Goal: Contribute content: Add original content to the website for others to see

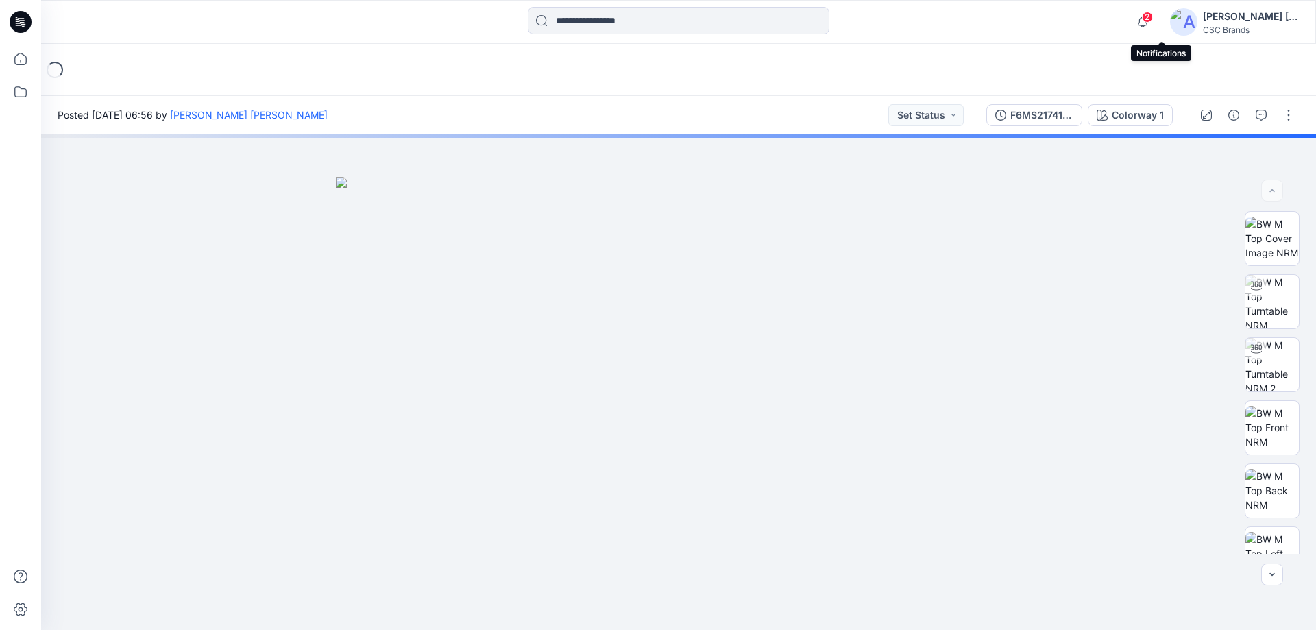
click at [1153, 20] on span "2" at bounding box center [1147, 17] width 11 height 11
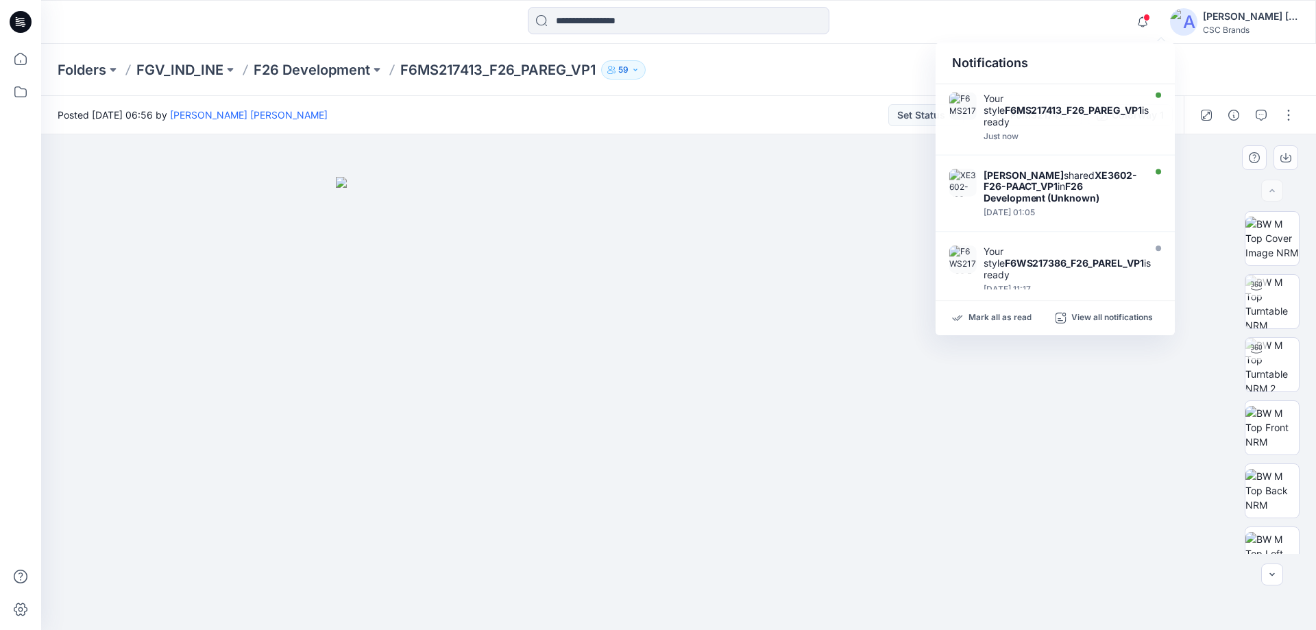
click at [250, 440] on div at bounding box center [678, 382] width 1275 height 496
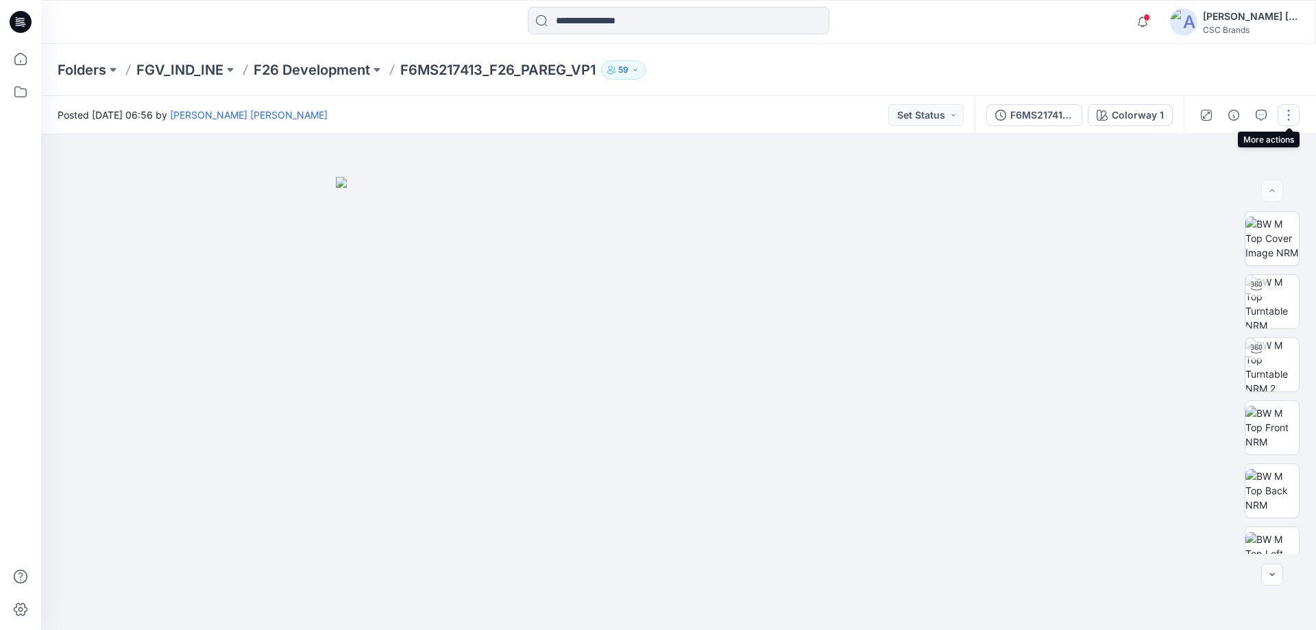
click at [1290, 119] on button "button" at bounding box center [1289, 115] width 22 height 22
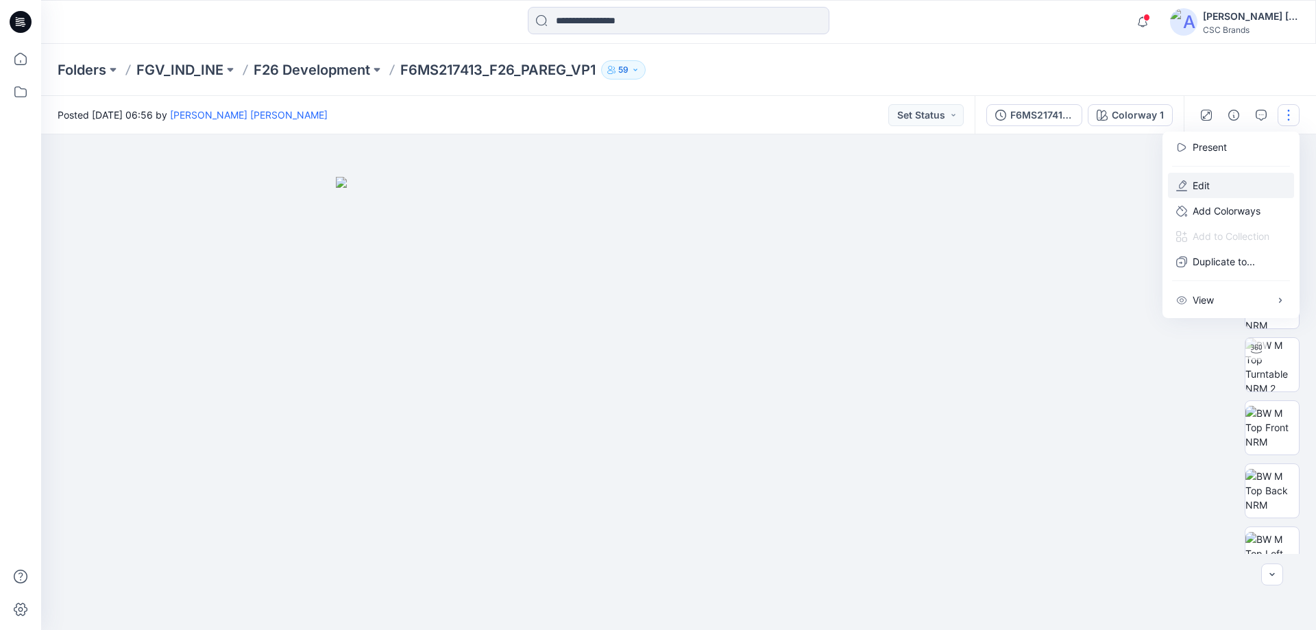
click at [1210, 186] on p "Edit" at bounding box center [1201, 185] width 17 height 14
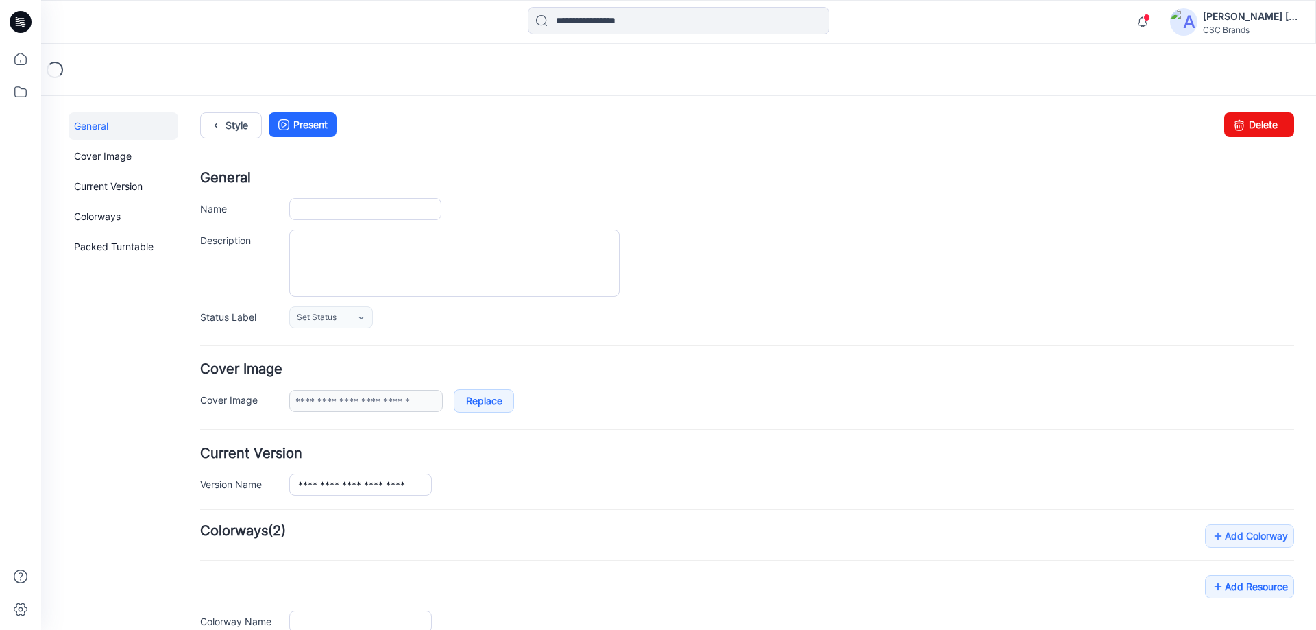
type input "**********"
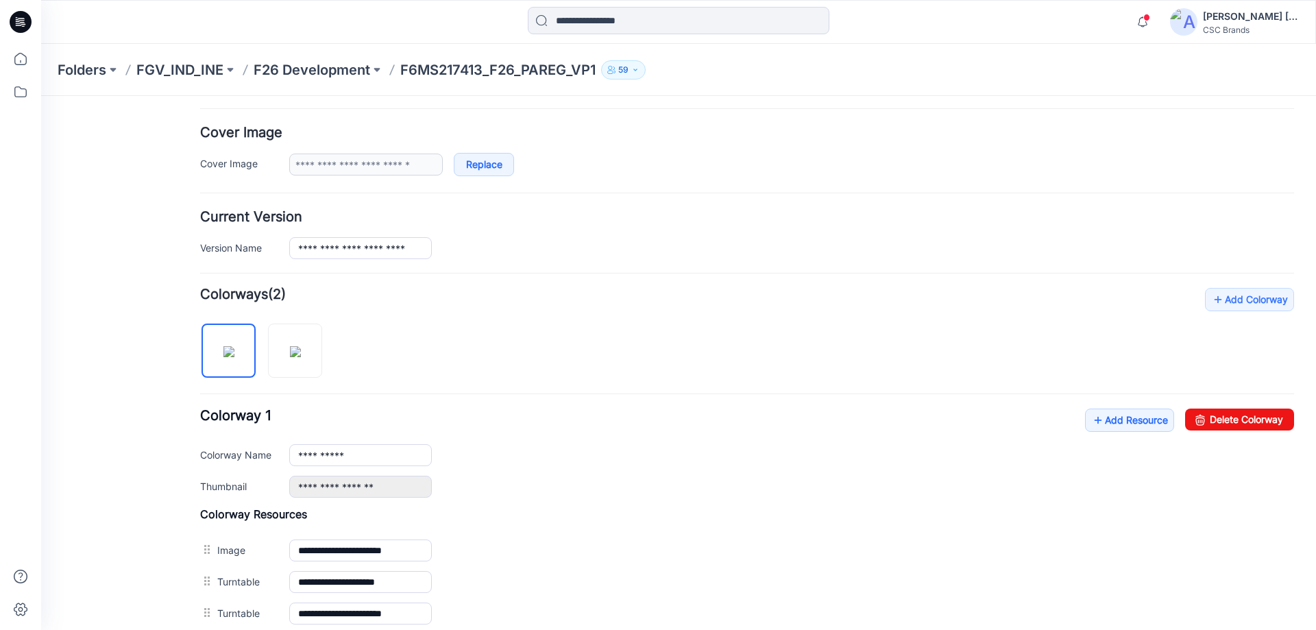
scroll to position [208, 0]
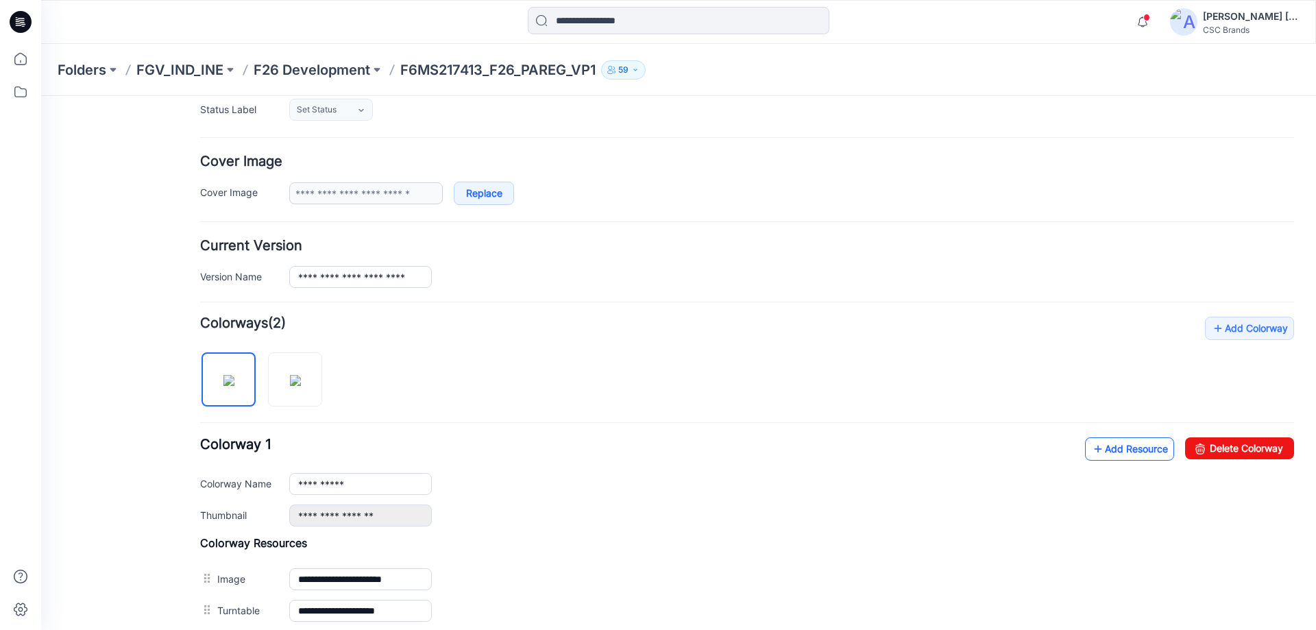
click at [1117, 455] on link "Add Resource" at bounding box center [1129, 448] width 89 height 23
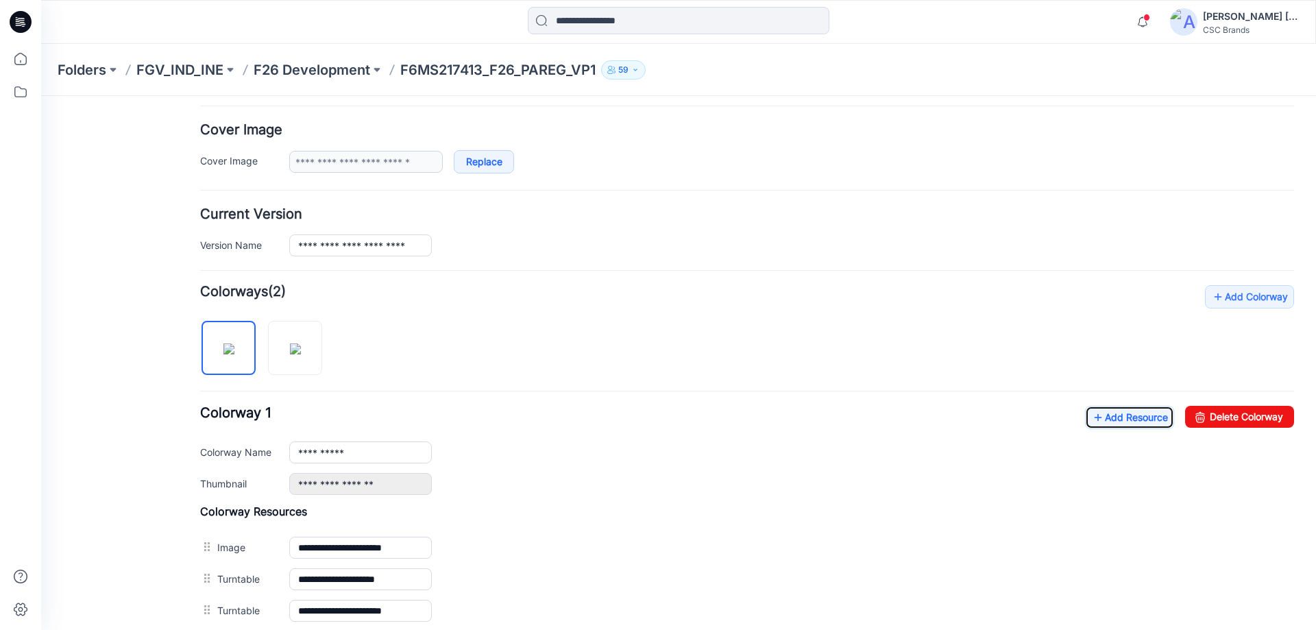
scroll to position [0, 0]
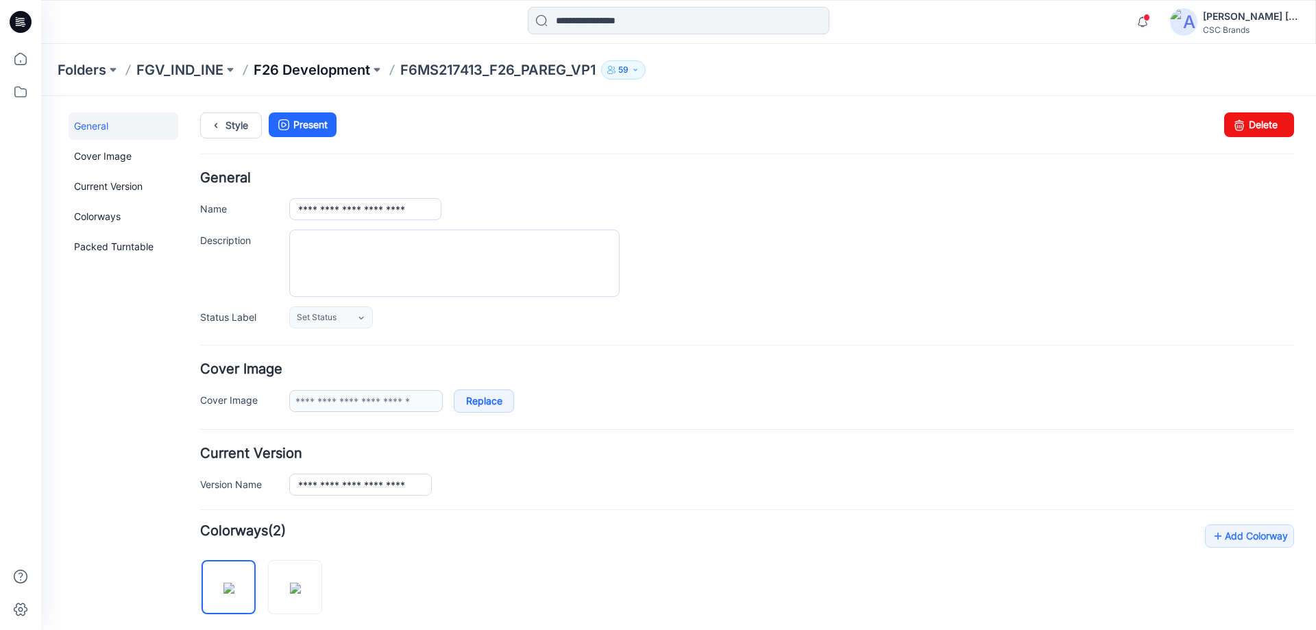
click at [280, 75] on p "F26 Development" at bounding box center [312, 69] width 117 height 19
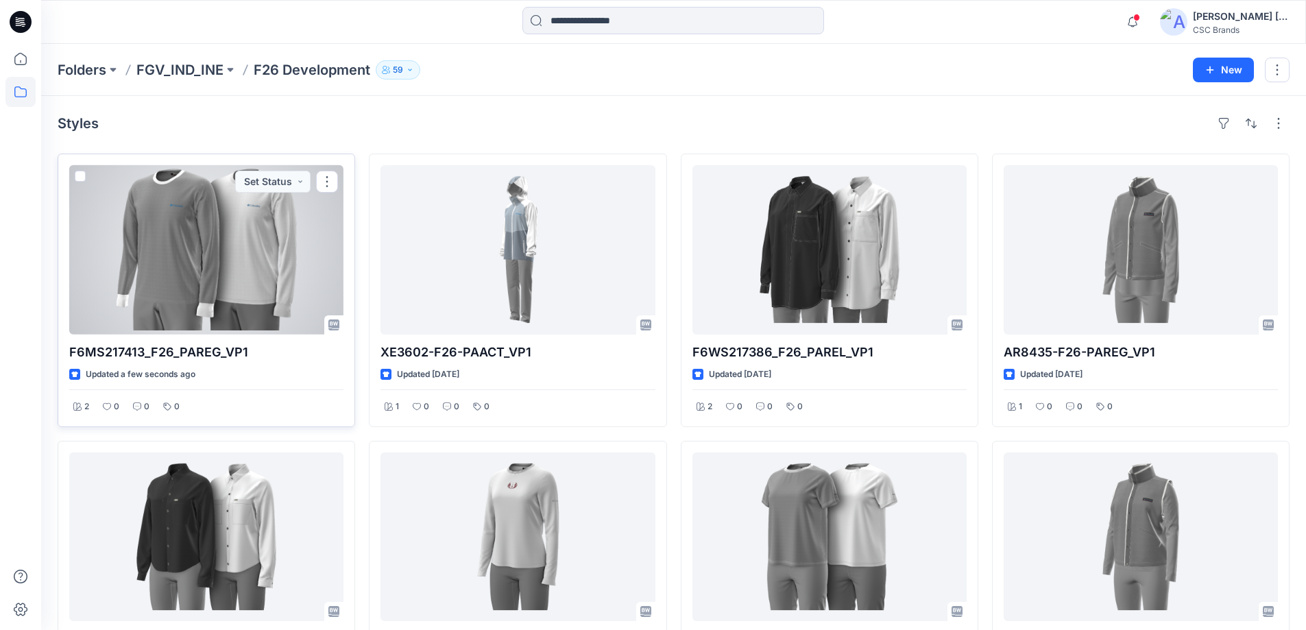
click at [195, 286] on div at bounding box center [206, 249] width 274 height 169
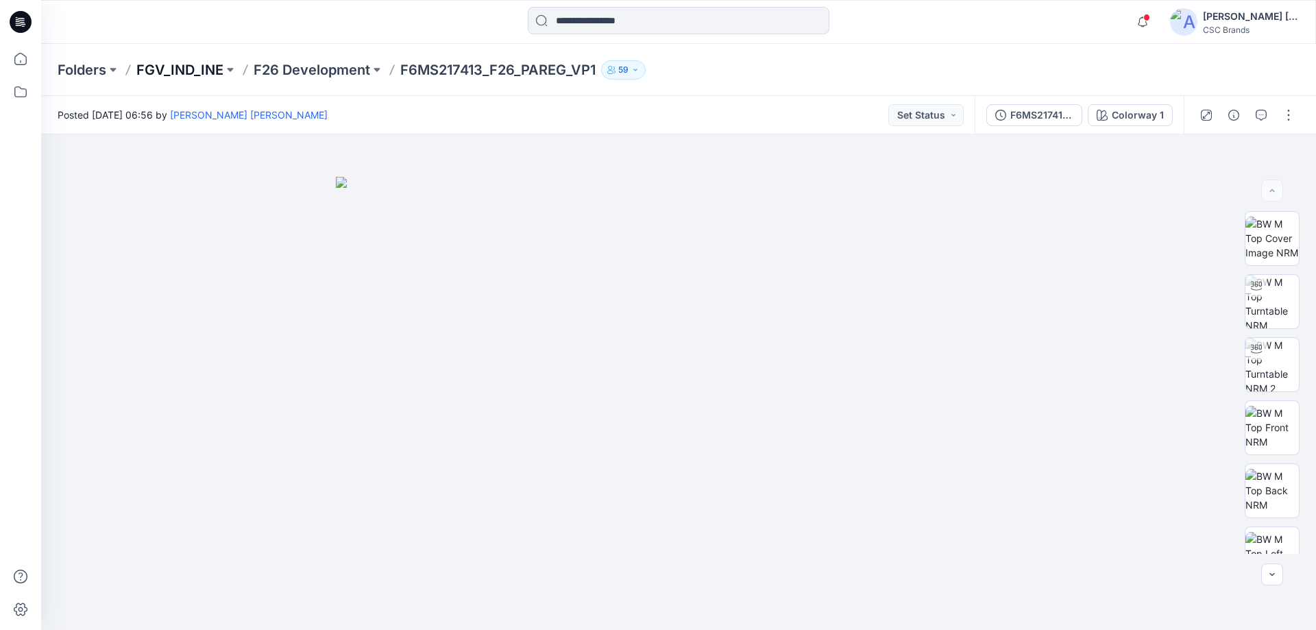
click at [191, 72] on p "FGV_IND_INE" at bounding box center [179, 69] width 87 height 19
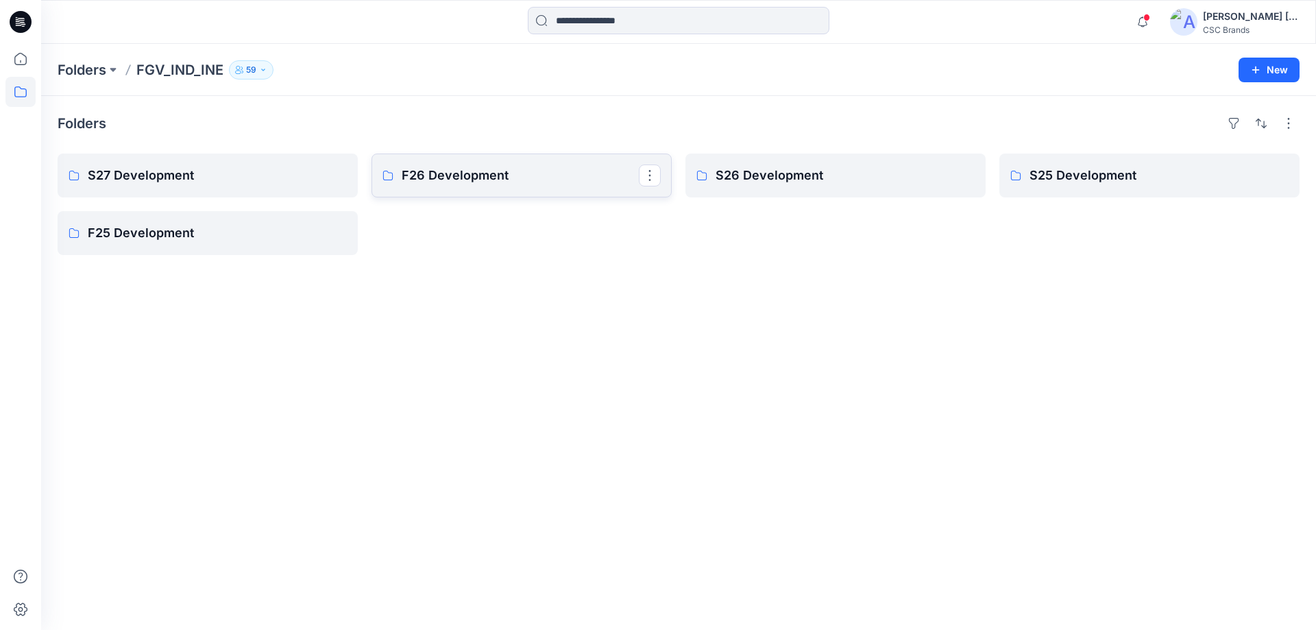
click at [466, 182] on p "F26 Development" at bounding box center [520, 175] width 237 height 19
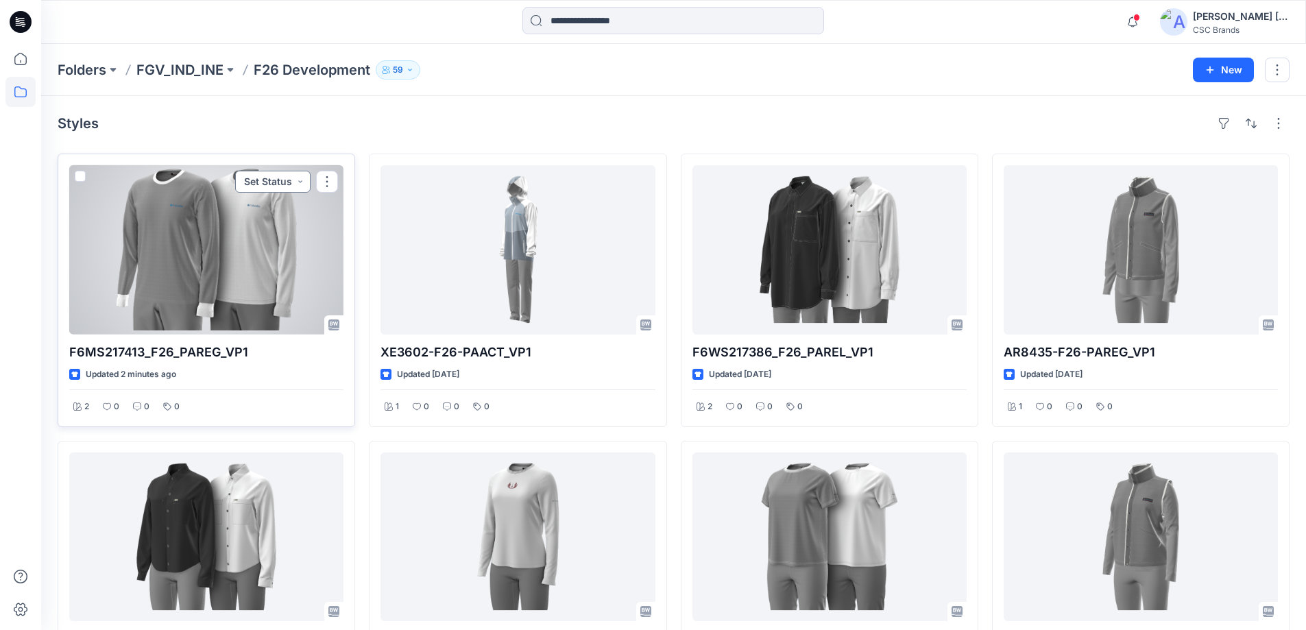
click at [300, 182] on button "Set Status" at bounding box center [272, 182] width 75 height 22
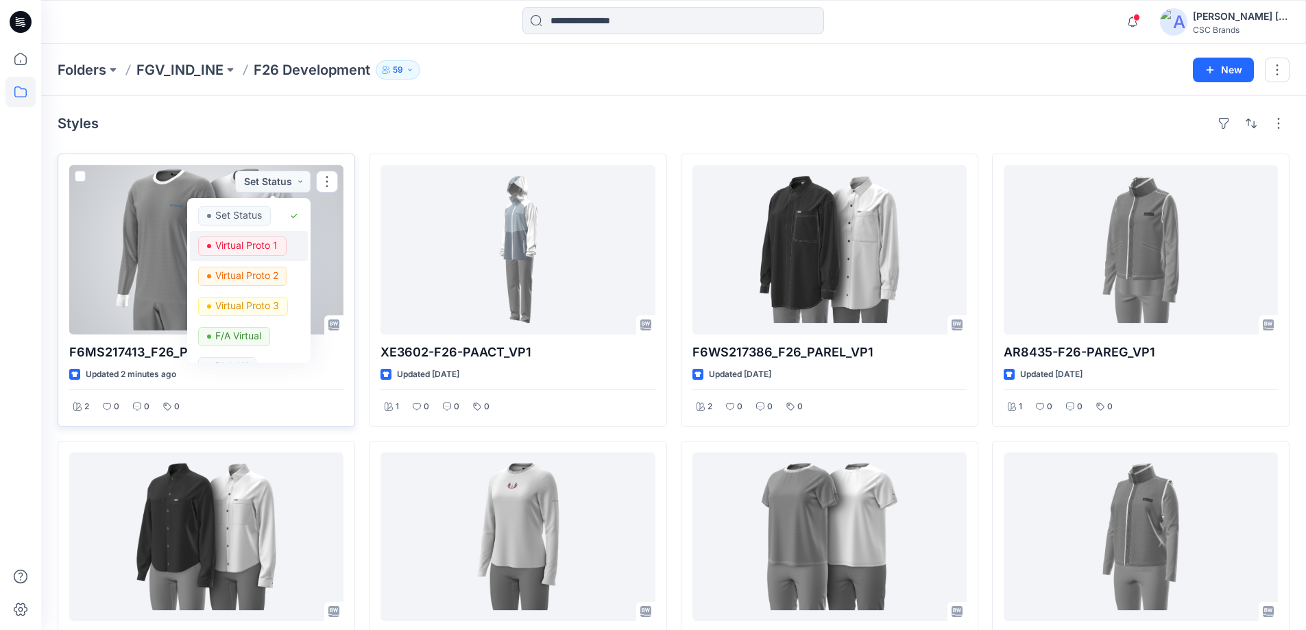
click at [256, 249] on p "Virtual Proto 1" at bounding box center [246, 246] width 62 height 18
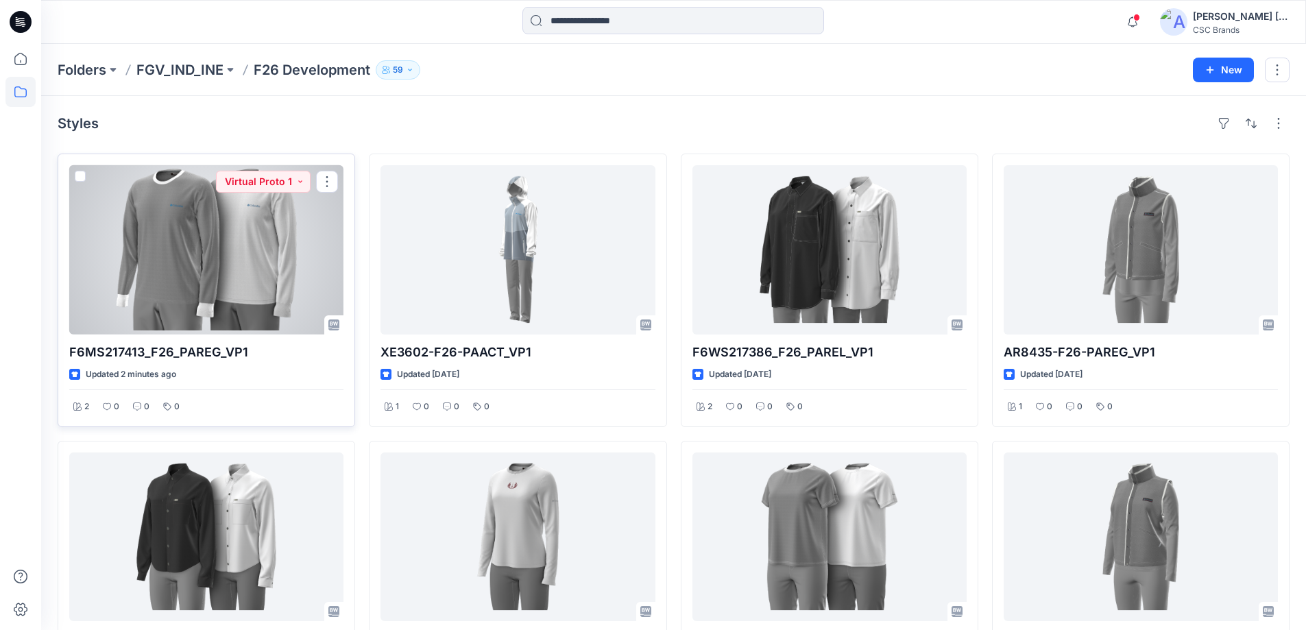
click at [195, 289] on div at bounding box center [206, 249] width 274 height 169
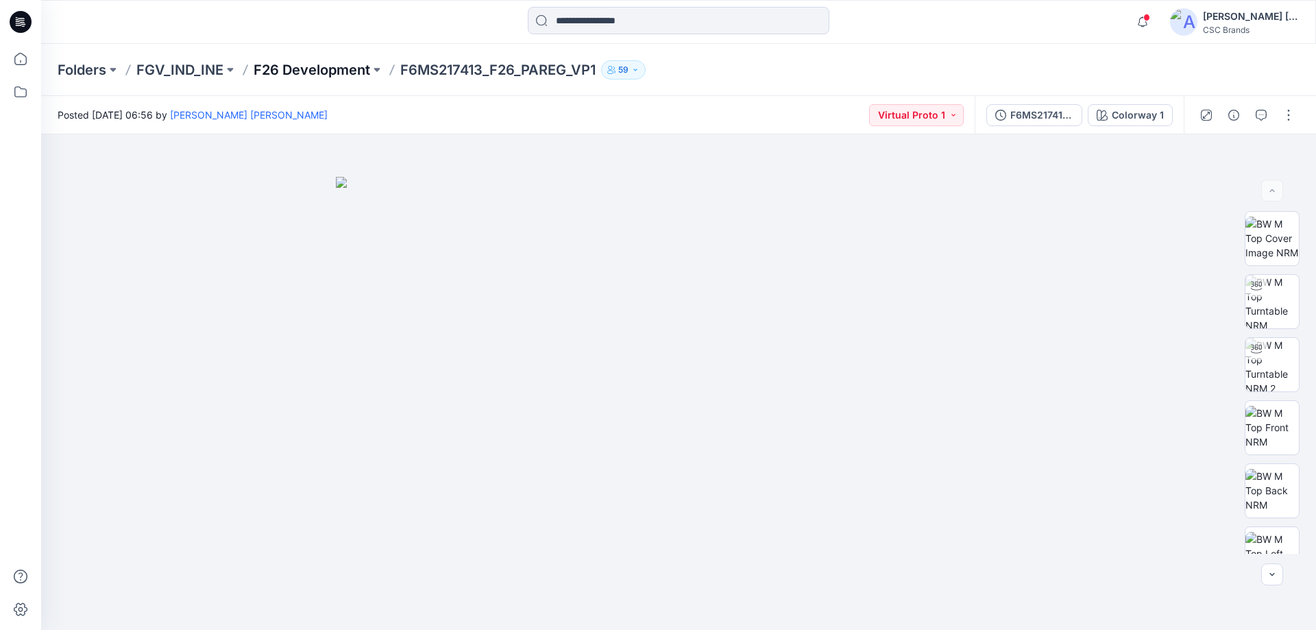
click at [281, 75] on p "F26 Development" at bounding box center [312, 69] width 117 height 19
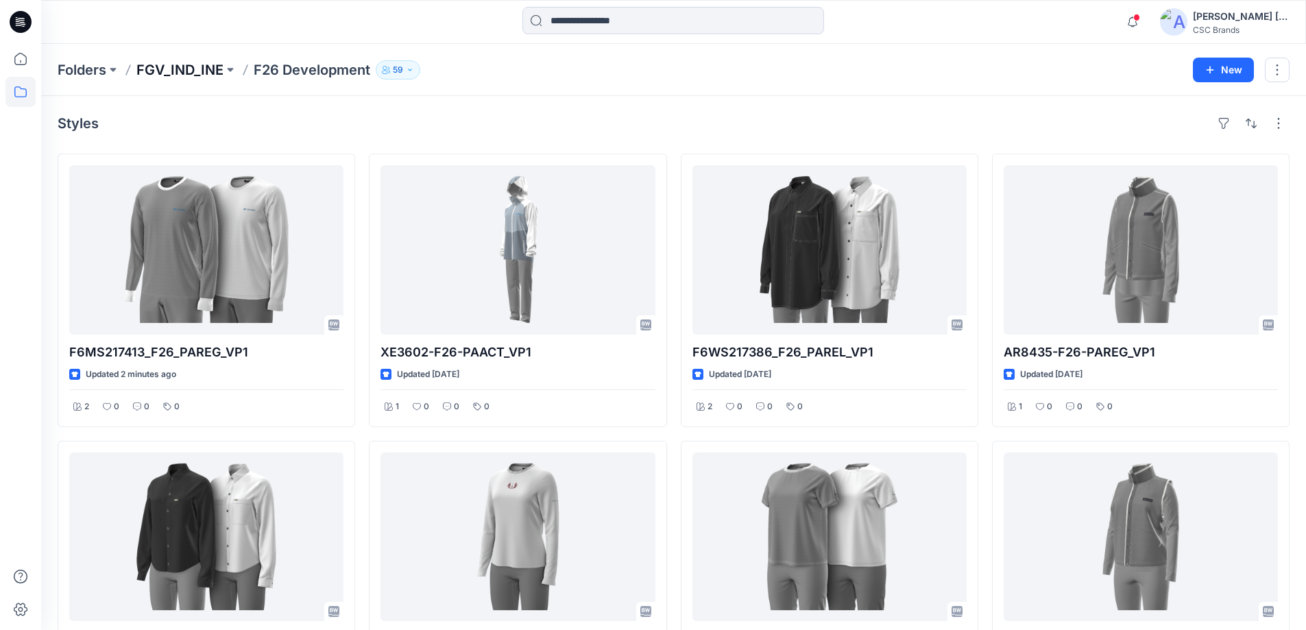
click at [152, 64] on p "FGV_IND_INE" at bounding box center [179, 69] width 87 height 19
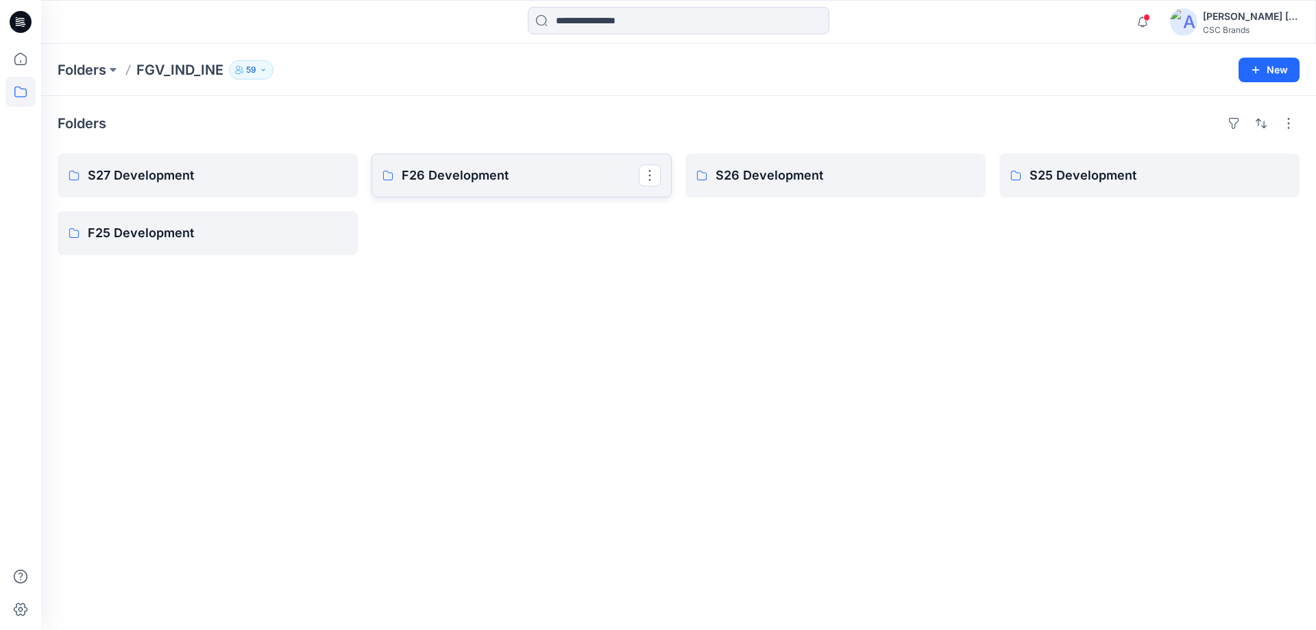
click at [577, 193] on link "F26 Development" at bounding box center [522, 176] width 300 height 44
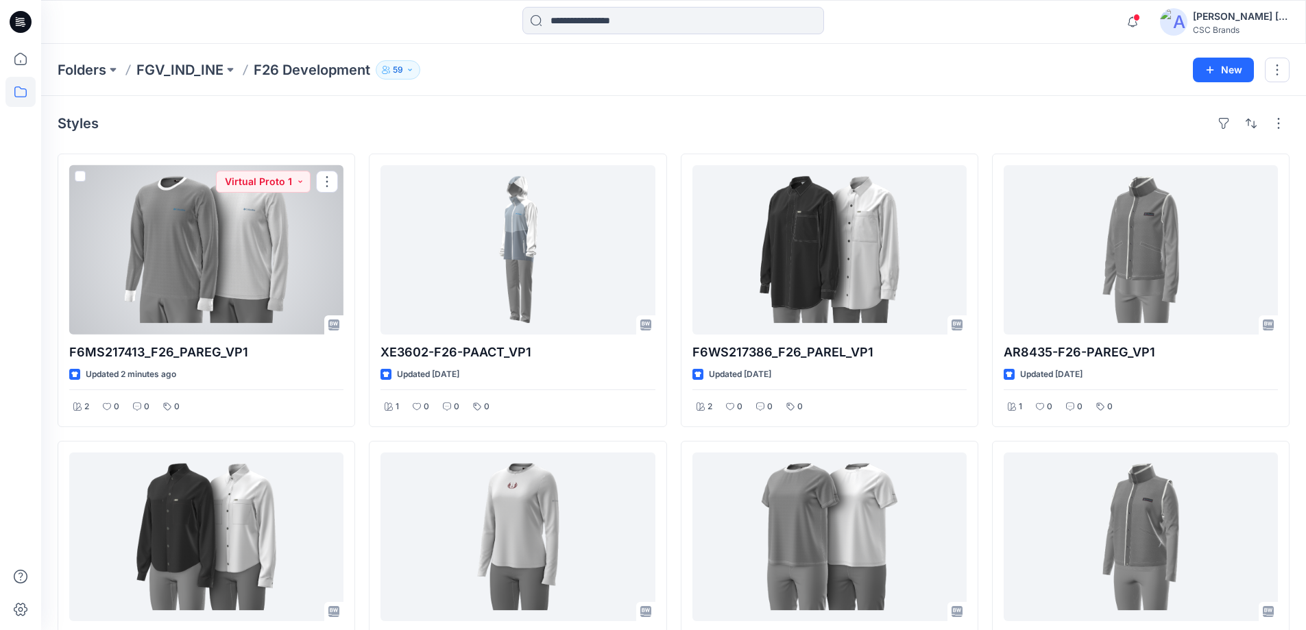
click at [212, 275] on div at bounding box center [206, 249] width 274 height 169
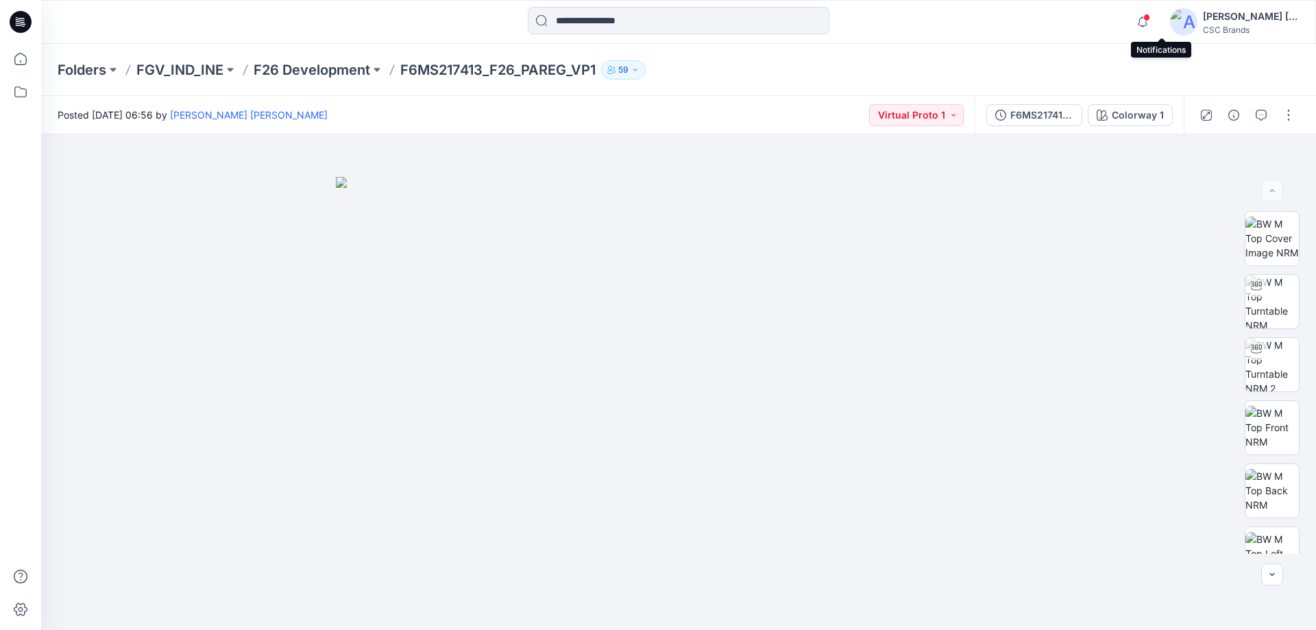
click at [1150, 18] on span at bounding box center [1147, 18] width 7 height 8
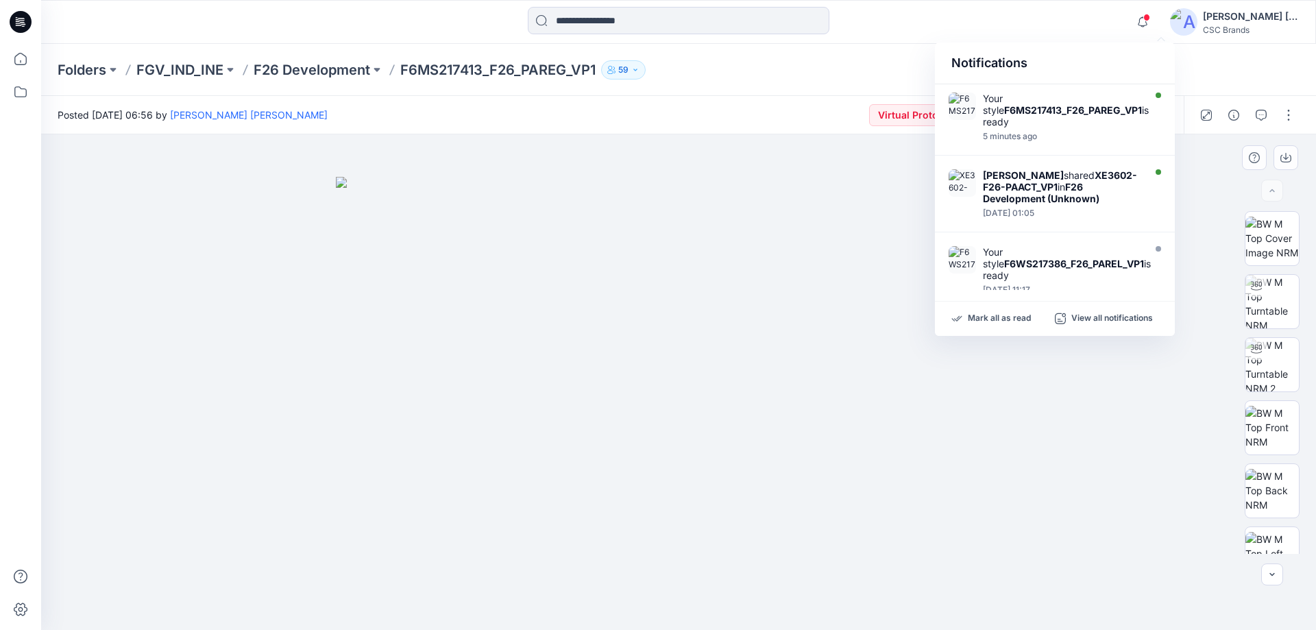
click at [331, 258] on div at bounding box center [678, 382] width 1275 height 496
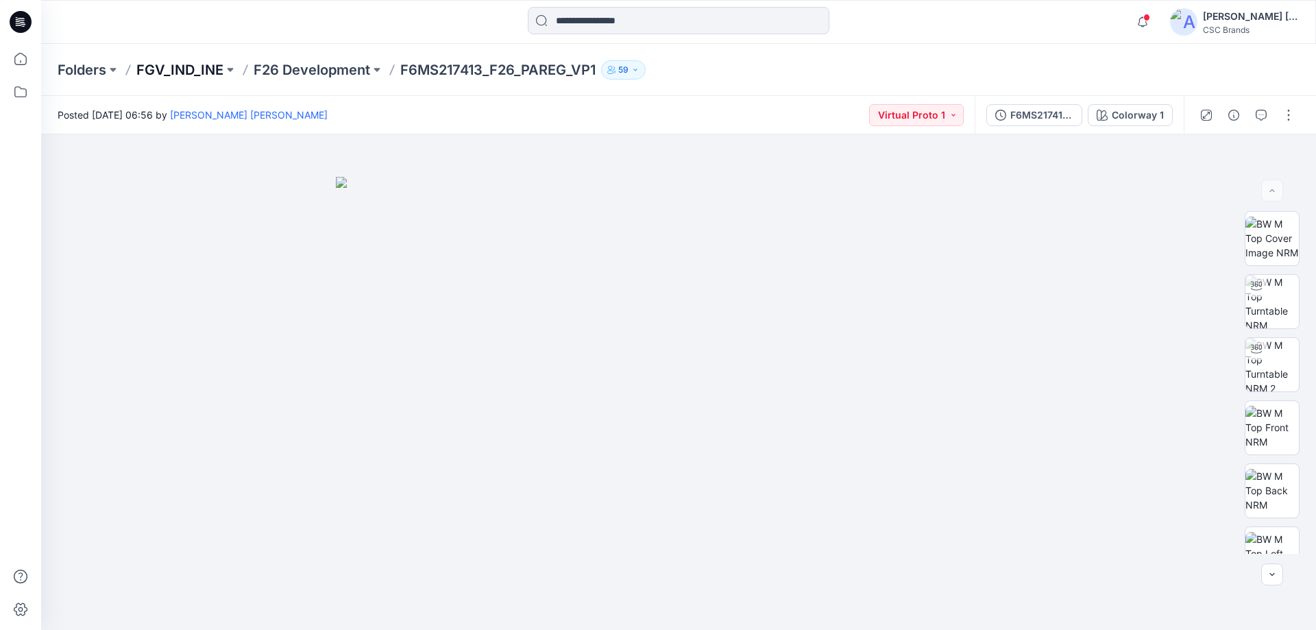
click at [211, 71] on p "FGV_IND_INE" at bounding box center [179, 69] width 87 height 19
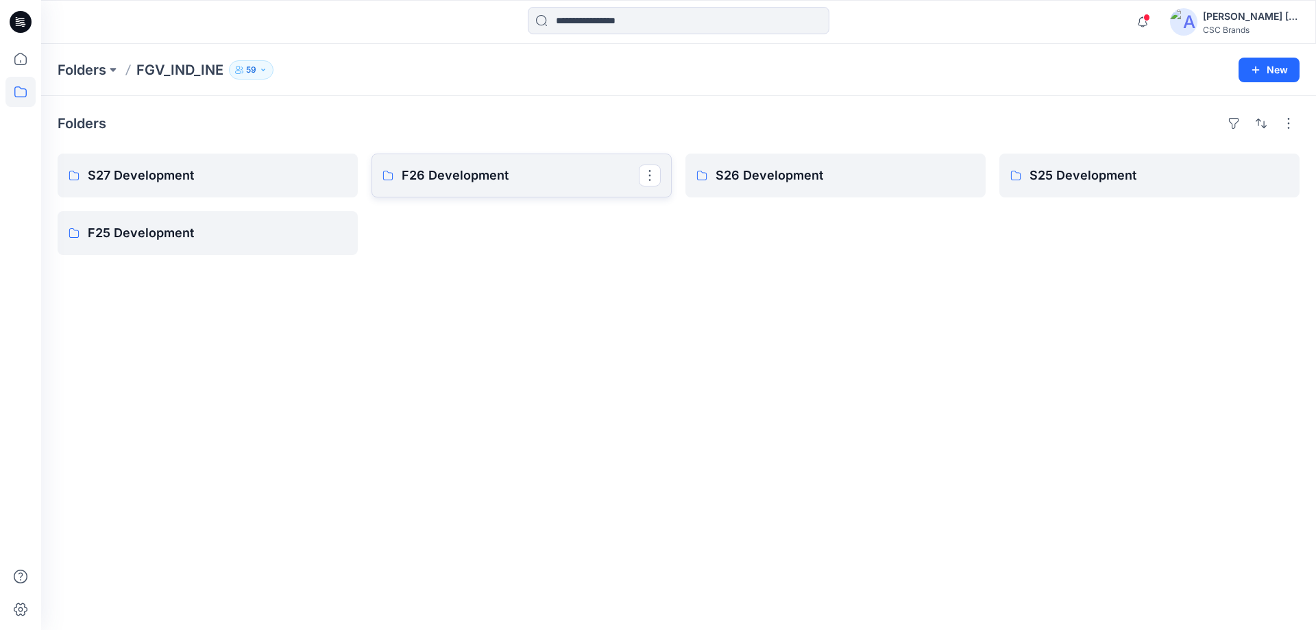
click at [413, 166] on p "F26 Development" at bounding box center [520, 175] width 237 height 19
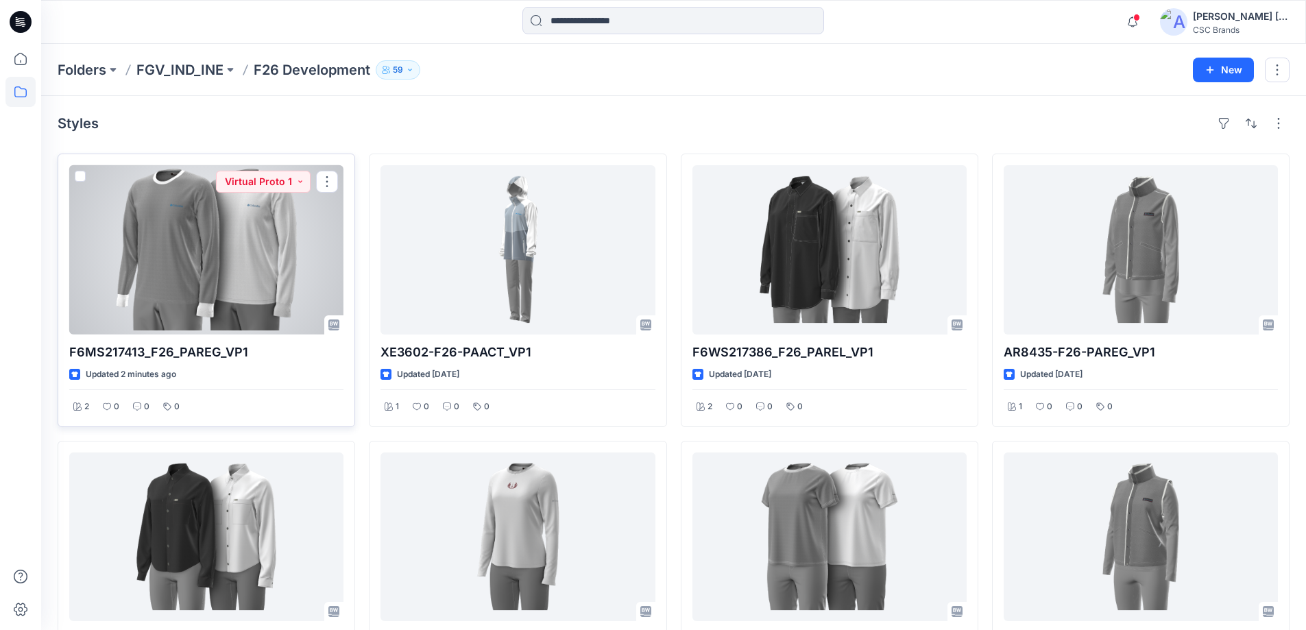
click at [259, 291] on div at bounding box center [206, 249] width 274 height 169
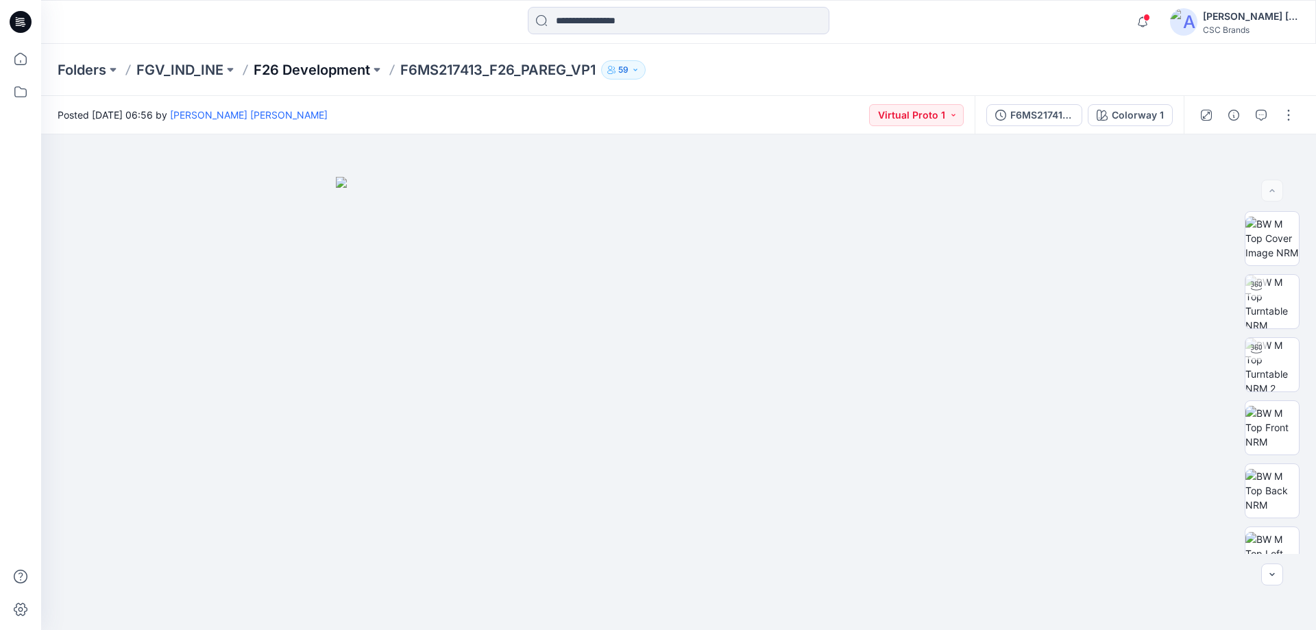
click at [297, 79] on p "F26 Development" at bounding box center [312, 69] width 117 height 19
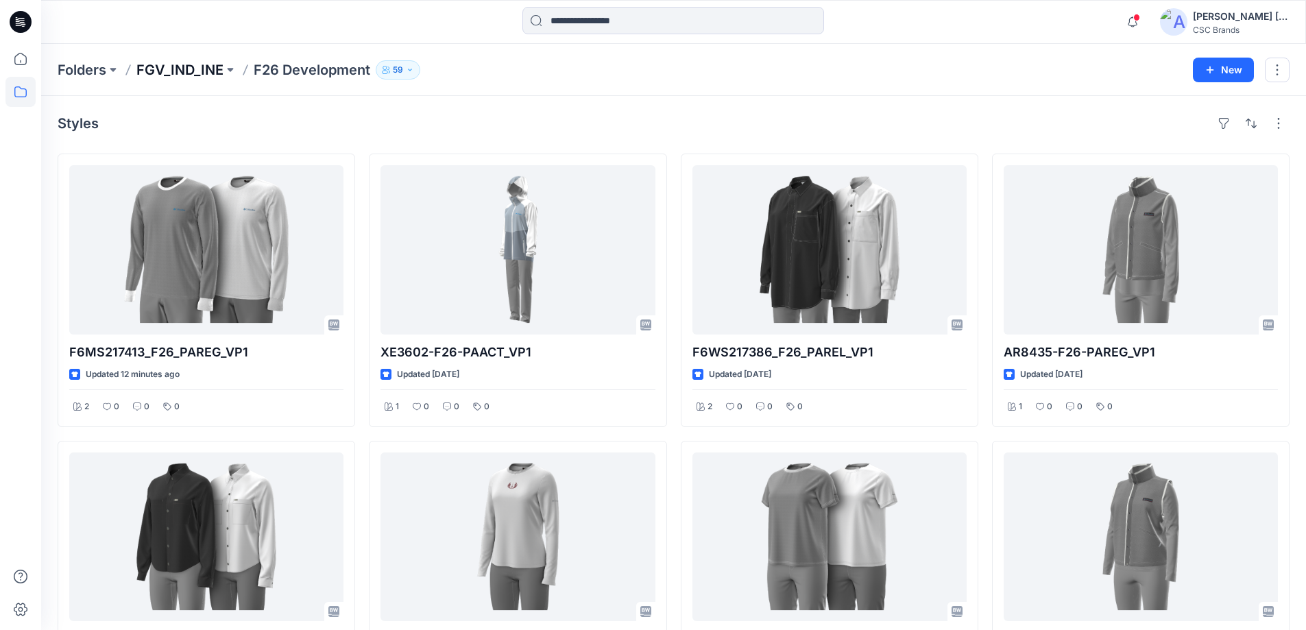
click at [182, 72] on p "FGV_IND_INE" at bounding box center [179, 69] width 87 height 19
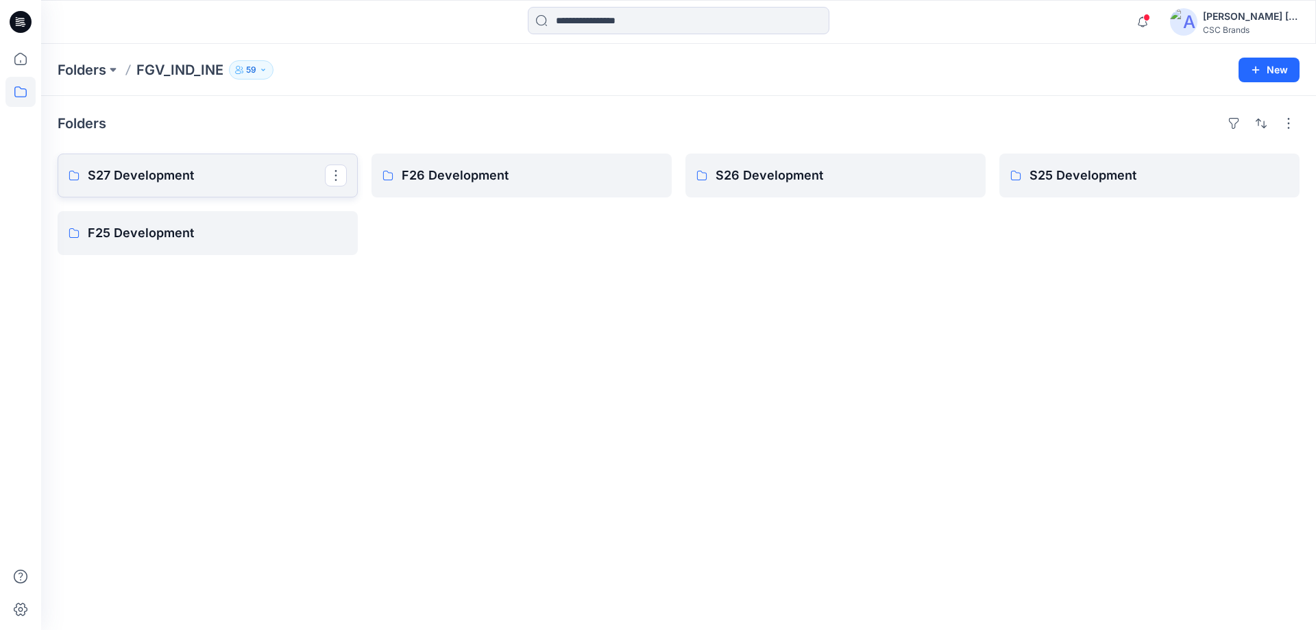
click at [145, 180] on p "S27 Development" at bounding box center [206, 175] width 237 height 19
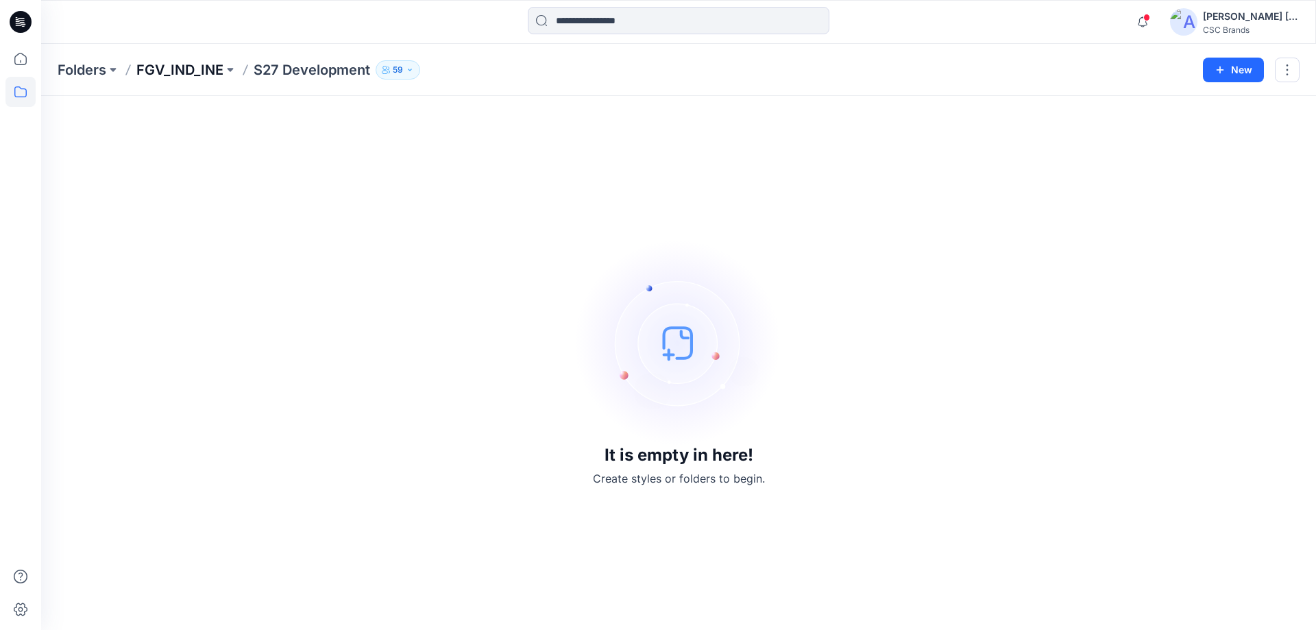
click at [181, 71] on p "FGV_IND_INE" at bounding box center [179, 69] width 87 height 19
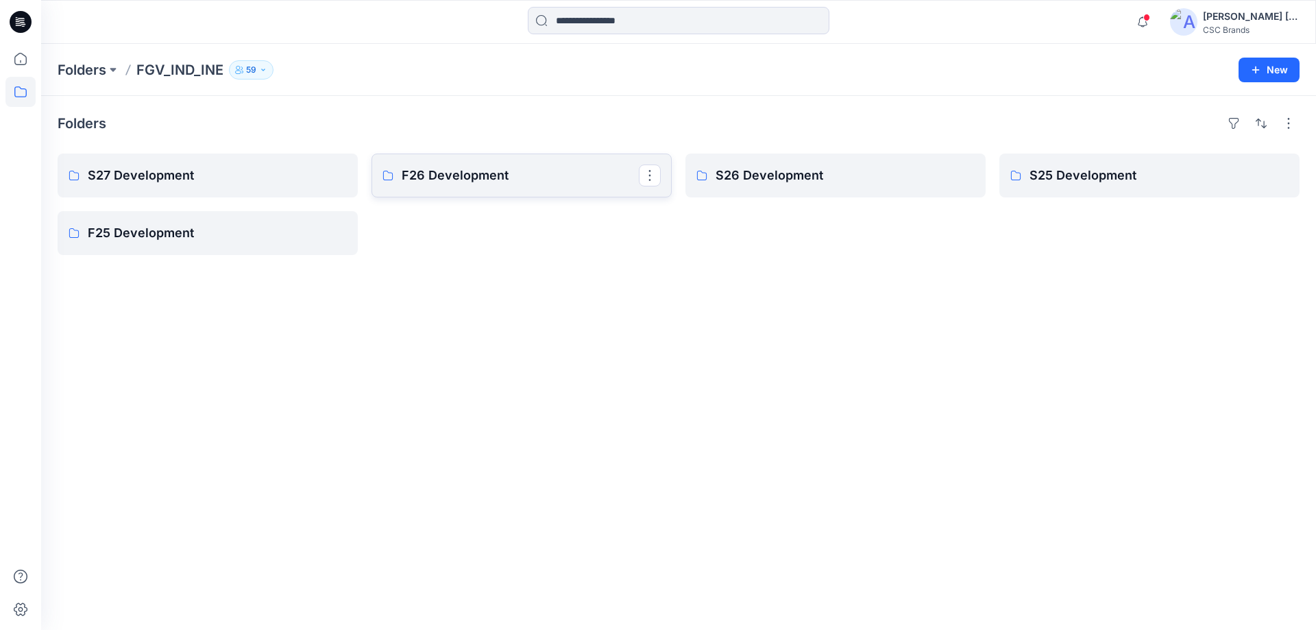
click at [420, 168] on p "F26 Development" at bounding box center [520, 175] width 237 height 19
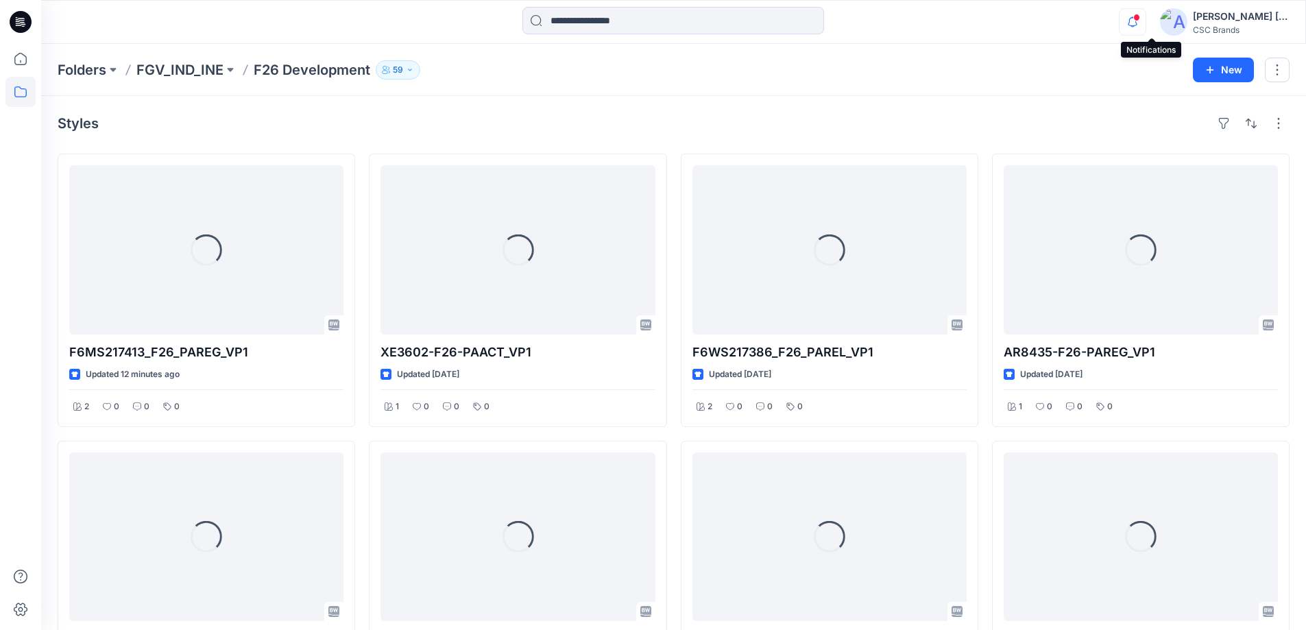
click at [1146, 23] on icon "button" at bounding box center [1133, 21] width 26 height 27
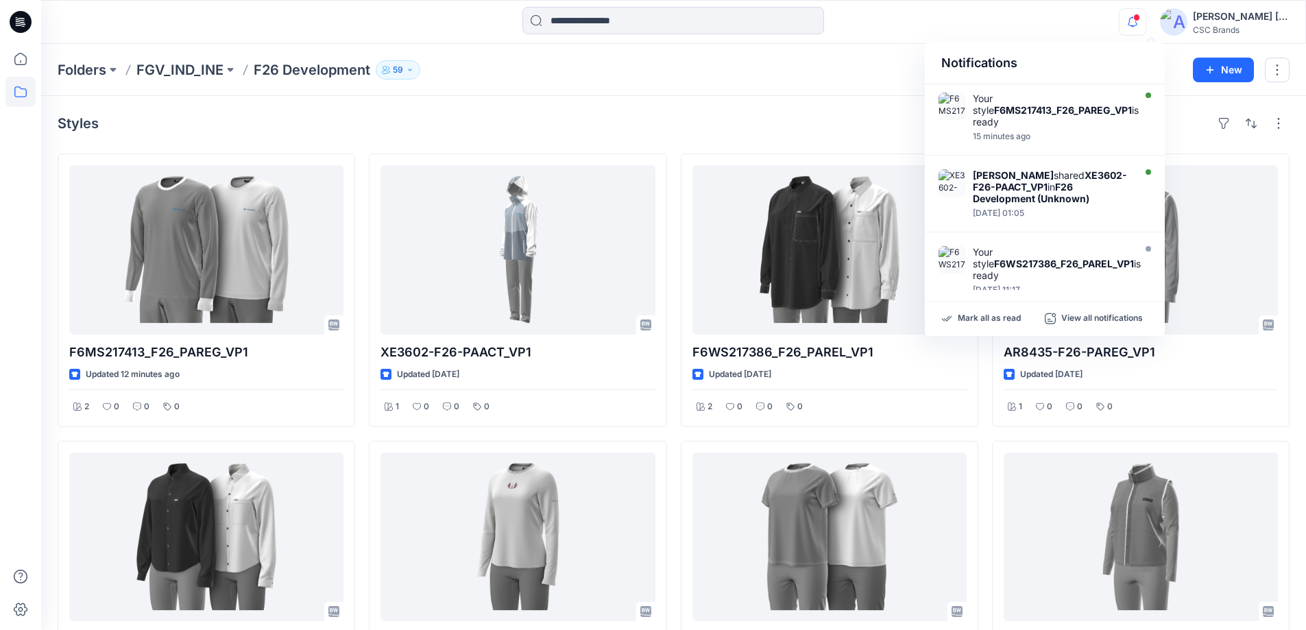
click at [645, 122] on div "Styles" at bounding box center [674, 123] width 1232 height 22
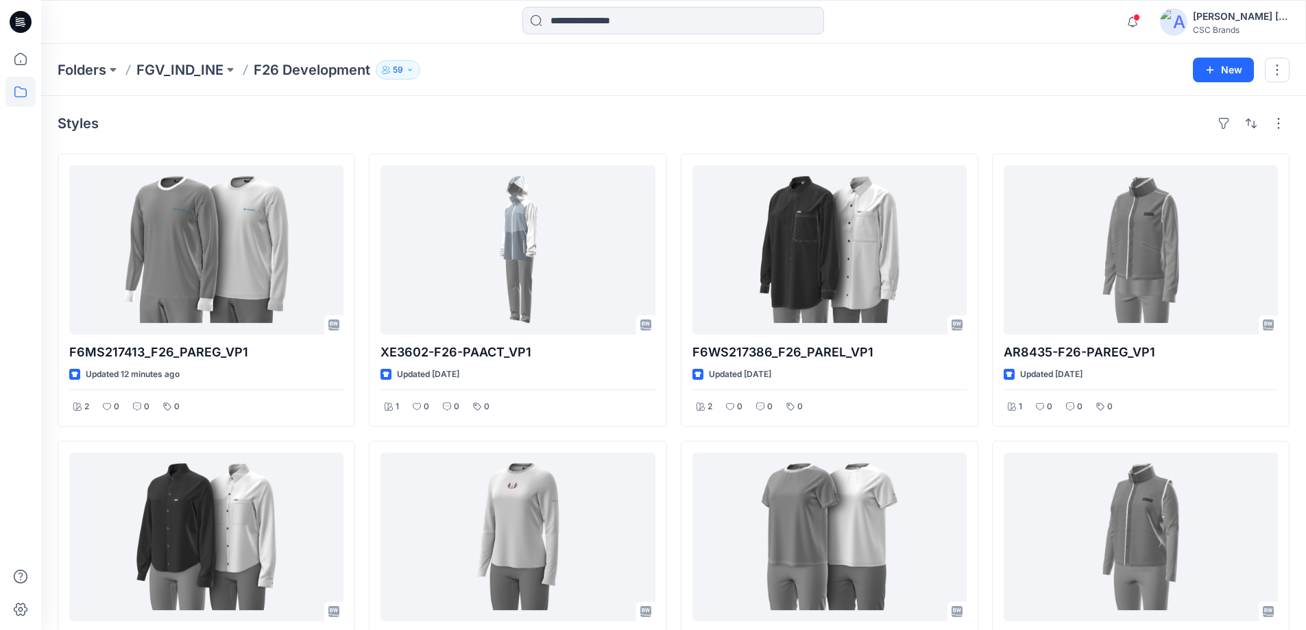
click at [437, 117] on div "Styles" at bounding box center [674, 123] width 1232 height 22
click at [1140, 20] on span at bounding box center [1136, 18] width 7 height 8
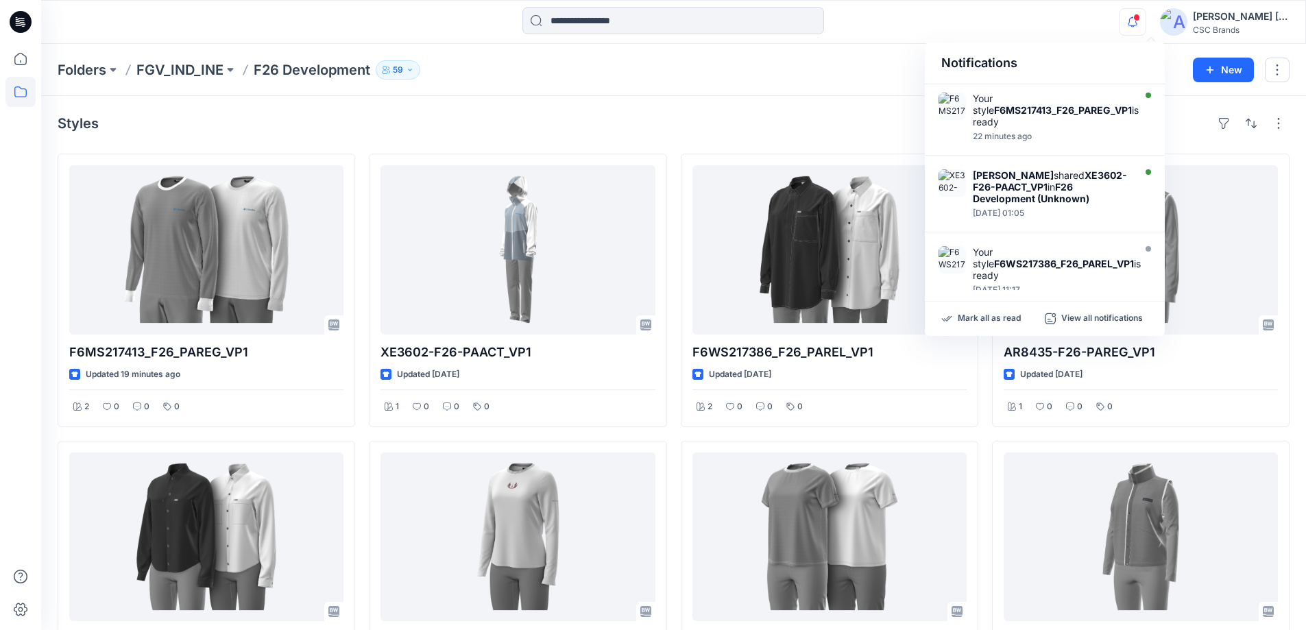
click at [587, 114] on div "Styles" at bounding box center [674, 123] width 1232 height 22
